Goal: Task Accomplishment & Management: Use online tool/utility

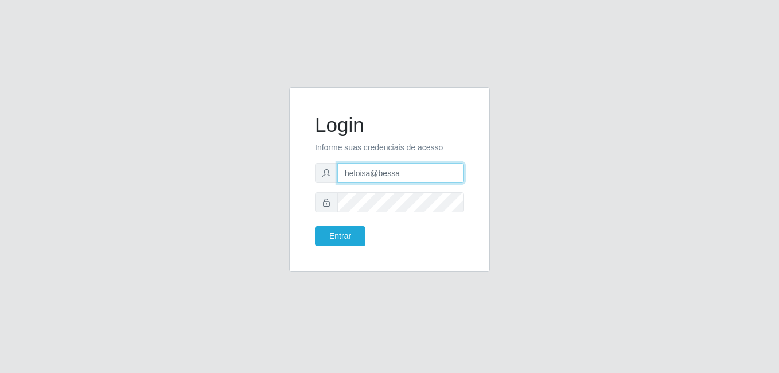
click at [411, 165] on input "heloisa@bessa" at bounding box center [400, 173] width 127 height 20
type input "h"
type input "anaPat@B9"
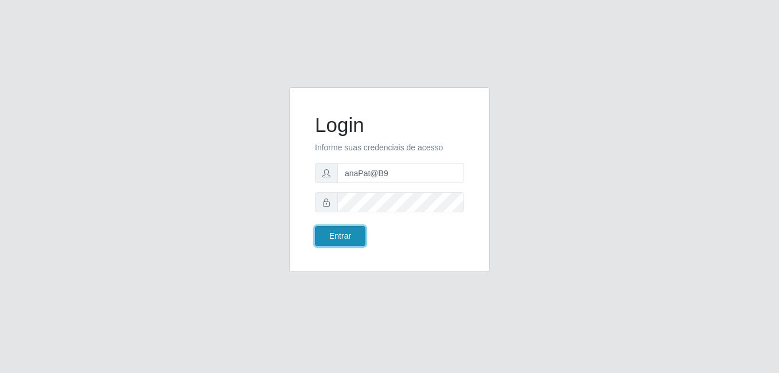
click at [347, 241] on button "Entrar" at bounding box center [340, 236] width 50 height 20
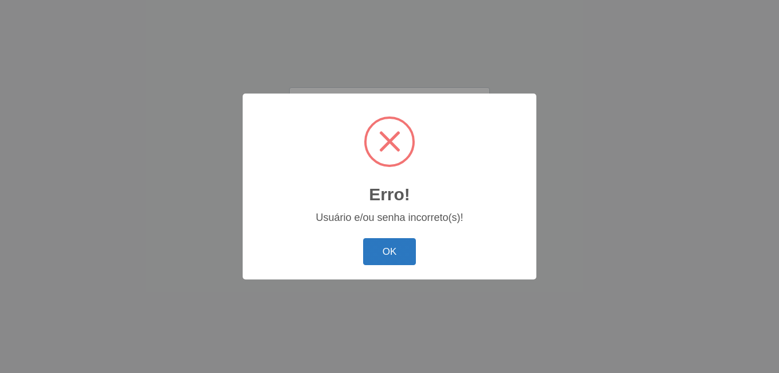
click at [385, 251] on button "OK" at bounding box center [389, 251] width 53 height 27
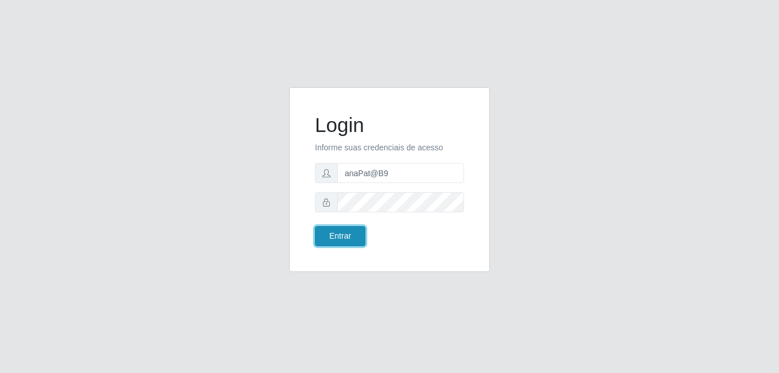
click at [349, 241] on button "Entrar" at bounding box center [340, 236] width 50 height 20
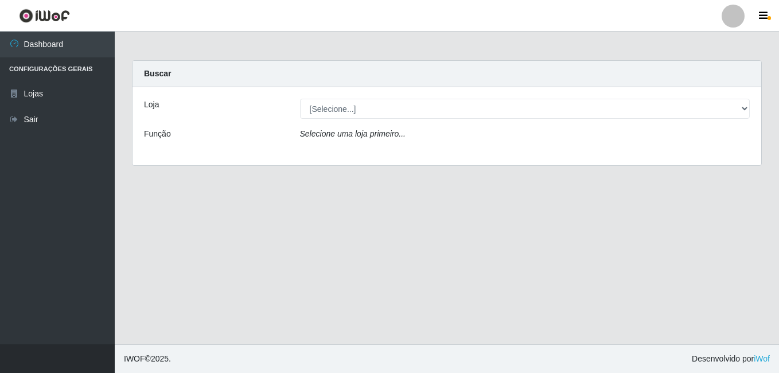
click at [750, 110] on div "[Selecione...] Bemais Supermercados - B9 Bessa" at bounding box center [524, 109] width 467 height 20
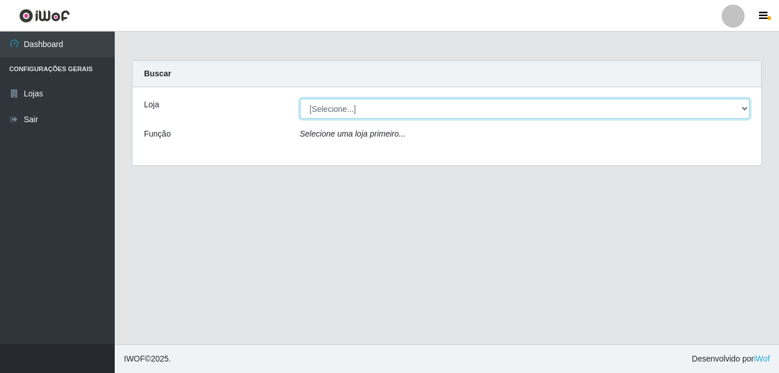
click at [744, 109] on select "[Selecione...] Bemais Supermercados - B9 Bessa" at bounding box center [525, 109] width 450 height 20
select select "410"
click at [300, 99] on select "[Selecione...] Bemais Supermercados - B9 Bessa" at bounding box center [525, 109] width 450 height 20
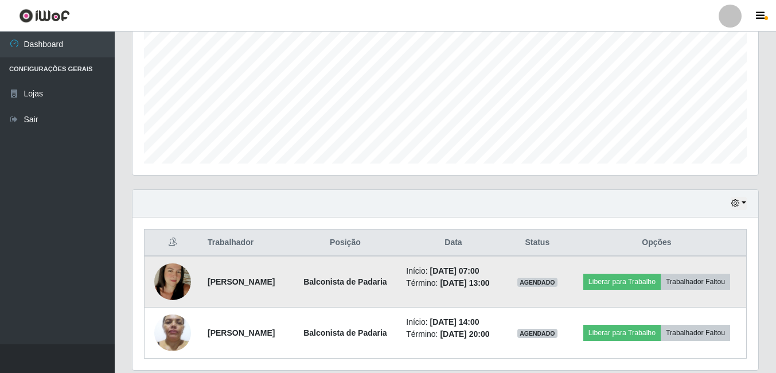
scroll to position [304, 0]
